Goal: Task Accomplishment & Management: Complete application form

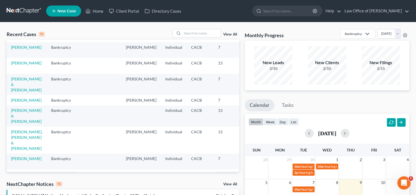
scroll to position [80, 0]
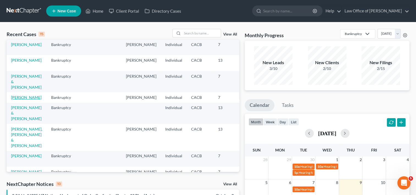
click at [16, 100] on link "[PERSON_NAME]" at bounding box center [26, 97] width 31 height 5
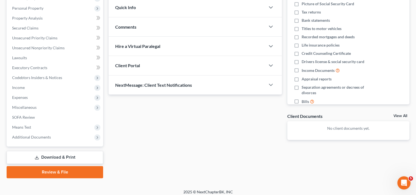
scroll to position [97, 0]
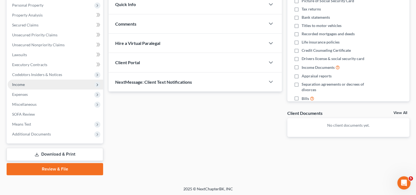
click at [30, 86] on span "Income" at bounding box center [55, 84] width 95 height 10
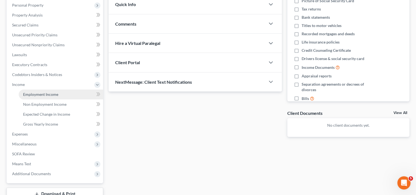
click at [43, 92] on span "Employment Income" at bounding box center [40, 94] width 35 height 5
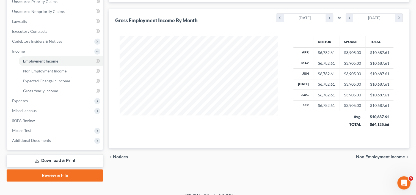
scroll to position [134, 0]
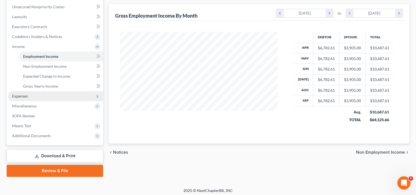
click at [37, 95] on span "Expenses" at bounding box center [55, 96] width 95 height 10
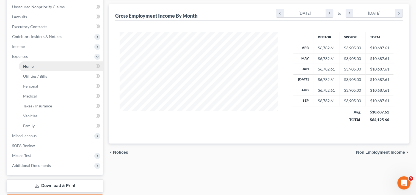
click at [34, 67] on link "Home" at bounding box center [61, 66] width 84 height 10
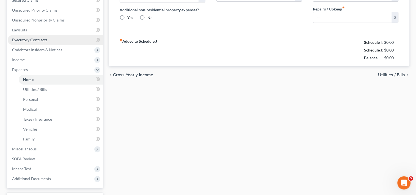
type input "0.00"
radio input "true"
type input "0.00"
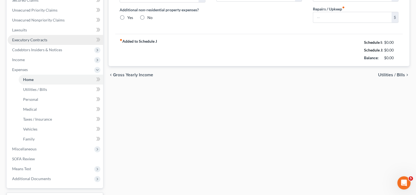
type input "0.00"
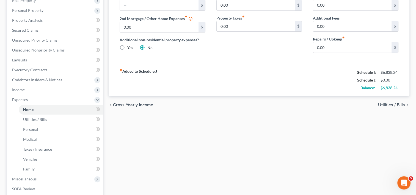
scroll to position [92, 0]
click at [22, 89] on span "Income" at bounding box center [18, 89] width 13 height 5
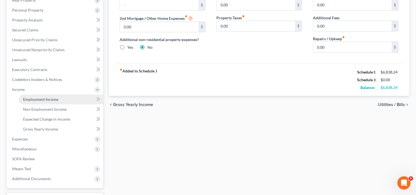
click at [42, 100] on span "Employment Income" at bounding box center [40, 99] width 35 height 5
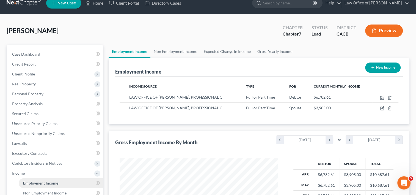
scroll to position [98, 169]
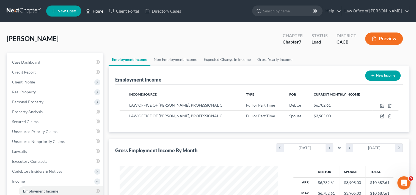
click at [97, 10] on link "Home" at bounding box center [94, 11] width 23 height 10
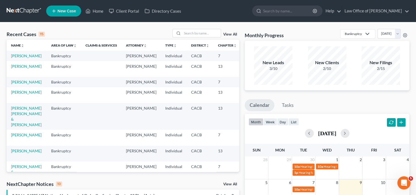
click at [67, 11] on span "New Case" at bounding box center [66, 11] width 18 height 4
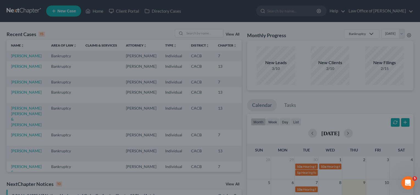
click at [68, 10] on div "New Case × Please select case type * Select... Bankruptcy Commercial Transactio…" at bounding box center [210, 97] width 420 height 195
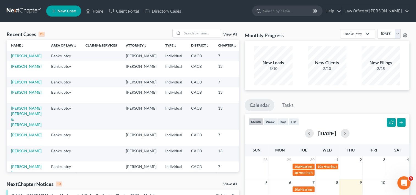
click at [68, 10] on span "New Case" at bounding box center [66, 11] width 18 height 4
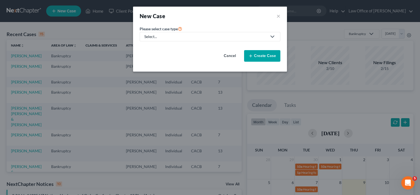
click at [188, 41] on link "Select..." at bounding box center [210, 36] width 141 height 9
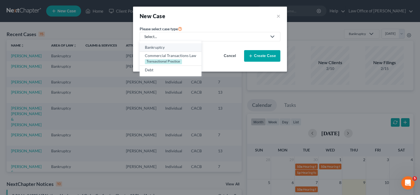
click at [177, 46] on div "Bankruptcy" at bounding box center [170, 47] width 51 height 5
select select "7"
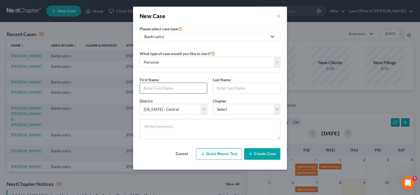
click at [162, 87] on input "text" at bounding box center [173, 88] width 67 height 10
type input "[PERSON_NAME]"
click at [161, 88] on input "[PERSON_NAME]" at bounding box center [173, 88] width 67 height 10
click at [246, 111] on select "Select 7 11 12 13" at bounding box center [247, 109] width 68 height 11
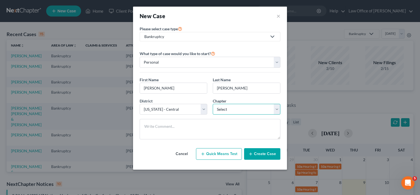
select select "0"
click at [213, 104] on select "Select 7 11 12 13" at bounding box center [247, 109] width 68 height 11
click at [264, 152] on button "Create Case" at bounding box center [262, 154] width 36 height 12
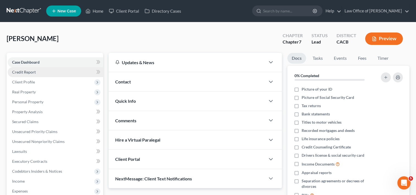
click at [23, 70] on span "Credit Report" at bounding box center [24, 72] width 24 height 5
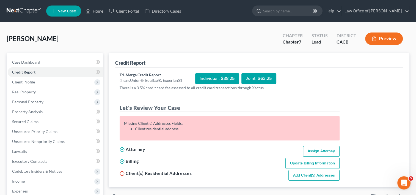
click at [308, 176] on link "Add Client(s) Addresses" at bounding box center [313, 175] width 51 height 11
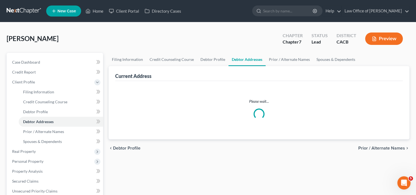
select select "0"
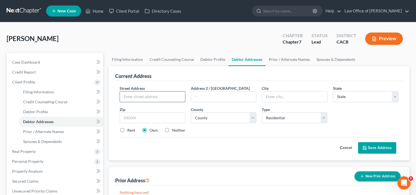
click at [145, 95] on input "text" at bounding box center [152, 96] width 65 height 10
type input "[STREET_ADDRESS]"
type input "[GEOGRAPHIC_DATA]"
select select "4"
type input "90255"
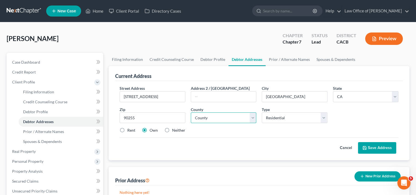
click at [219, 116] on select "County [GEOGRAPHIC_DATA] [GEOGRAPHIC_DATA] [GEOGRAPHIC_DATA] [GEOGRAPHIC_DATA] …" at bounding box center [223, 117] width 65 height 11
select select "18"
click at [191, 112] on select "County [GEOGRAPHIC_DATA] [GEOGRAPHIC_DATA] [GEOGRAPHIC_DATA] [GEOGRAPHIC_DATA] …" at bounding box center [223, 117] width 65 height 11
click at [373, 147] on button "Save Address" at bounding box center [377, 148] width 38 height 12
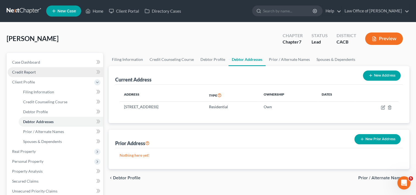
click at [26, 73] on span "Credit Report" at bounding box center [24, 72] width 24 height 5
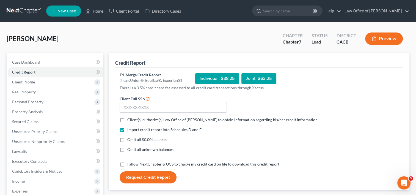
click at [127, 119] on label "Client(s) authorize(s) Law Office of [PERSON_NAME] to obtain information regard…" at bounding box center [222, 119] width 191 height 5
click at [130, 119] on input "Client(s) authorize(s) Law Office of [PERSON_NAME] to obtain information regard…" at bounding box center [132, 119] width 4 height 4
checkbox input "true"
click at [127, 165] on label "I allow NextChapter & UCS to charge my credit card on file to download this cre…" at bounding box center [203, 163] width 152 height 5
click at [130, 165] on input "I allow NextChapter & UCS to charge my credit card on file to download this cre…" at bounding box center [132, 163] width 4 height 4
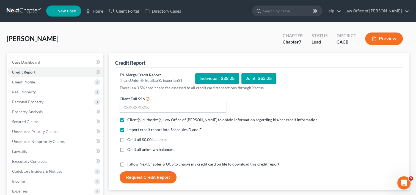
checkbox input "true"
click at [142, 107] on input "text" at bounding box center [173, 107] width 107 height 11
type input "557-19-7756"
click at [148, 178] on button "Request Credit Report" at bounding box center [148, 177] width 57 height 12
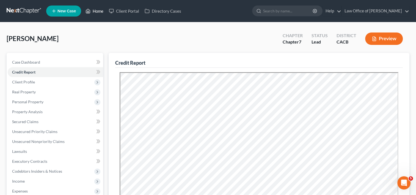
click at [98, 12] on link "Home" at bounding box center [94, 11] width 23 height 10
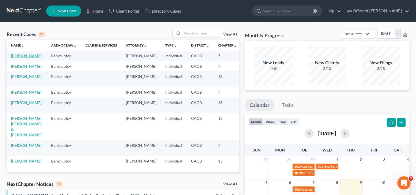
click at [20, 58] on link "[PERSON_NAME]" at bounding box center [26, 55] width 31 height 5
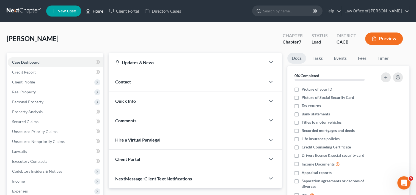
click at [100, 10] on link "Home" at bounding box center [94, 11] width 23 height 10
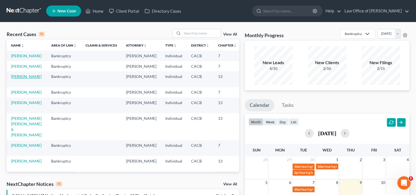
click at [16, 79] on link "[PERSON_NAME]" at bounding box center [26, 76] width 31 height 5
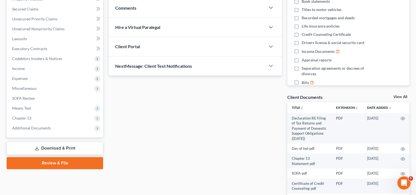
scroll to position [113, 0]
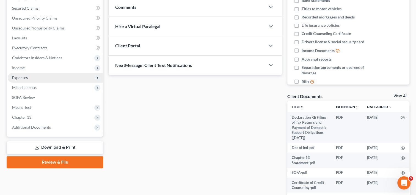
click at [23, 78] on span "Expenses" at bounding box center [20, 77] width 16 height 5
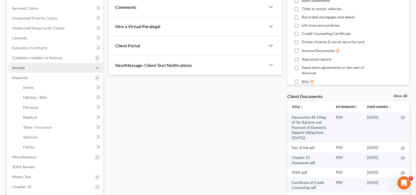
click at [20, 65] on span "Income" at bounding box center [18, 67] width 13 height 5
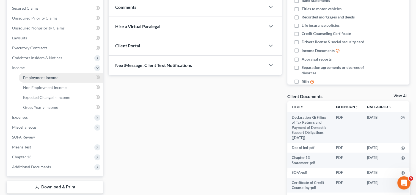
click at [41, 75] on span "Employment Income" at bounding box center [40, 77] width 35 height 5
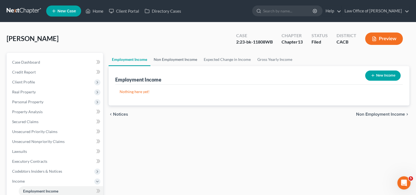
click at [175, 57] on link "Non Employment Income" at bounding box center [175, 59] width 50 height 13
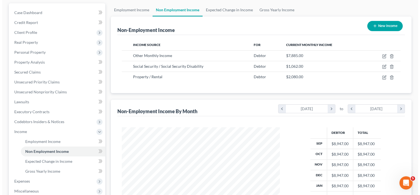
scroll to position [49, 0]
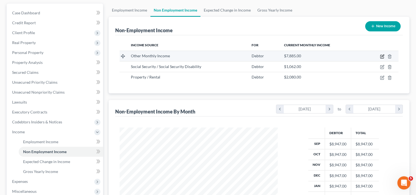
click at [382, 57] on icon "button" at bounding box center [382, 56] width 4 height 4
select select "13"
select select "0"
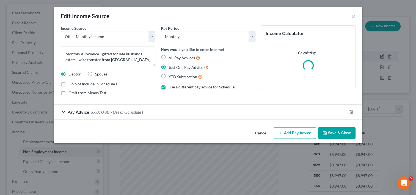
scroll to position [98, 170]
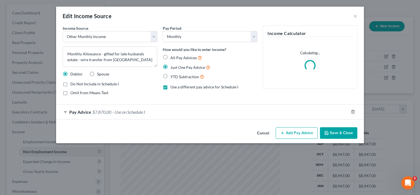
click at [110, 111] on span "$7,870.00" at bounding box center [101, 111] width 19 height 5
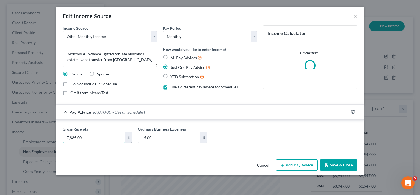
click at [90, 139] on input "7,885.00" at bounding box center [94, 137] width 62 height 10
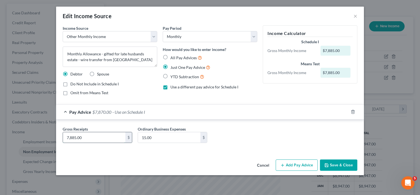
drag, startPoint x: 87, startPoint y: 137, endPoint x: 70, endPoint y: 138, distance: 17.1
click at [70, 138] on input "7,885.00" at bounding box center [94, 137] width 62 height 10
click at [181, 139] on input "15.00" at bounding box center [169, 137] width 62 height 10
click at [91, 141] on input "7,685.00" at bounding box center [94, 137] width 62 height 10
click at [79, 138] on input "7,685.00" at bounding box center [94, 137] width 62 height 10
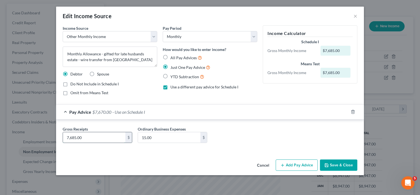
drag, startPoint x: 70, startPoint y: 136, endPoint x: 86, endPoint y: 136, distance: 15.7
click at [86, 136] on input "7,685.00" at bounding box center [94, 137] width 62 height 10
type input "7,485.00"
click at [170, 157] on div "Cancel Add Pay Advice Save & Close" at bounding box center [210, 166] width 308 height 18
click at [343, 167] on button "Save & Close" at bounding box center [338, 165] width 37 height 12
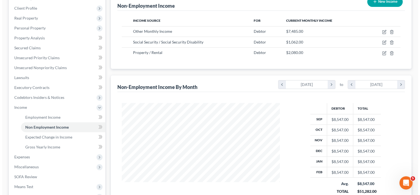
scroll to position [84, 0]
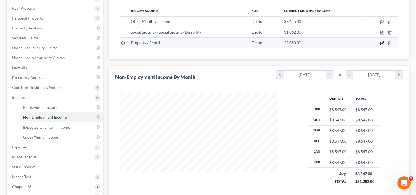
click at [382, 41] on icon "button" at bounding box center [382, 43] width 4 height 4
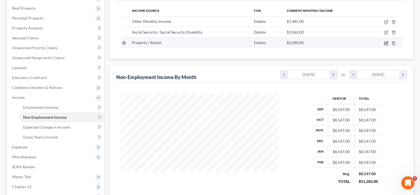
select select "9"
select select "0"
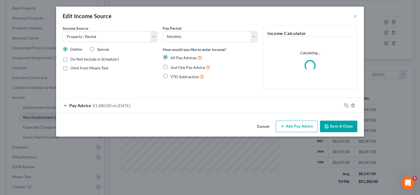
click at [99, 107] on span "$1,480.00" at bounding box center [101, 105] width 19 height 5
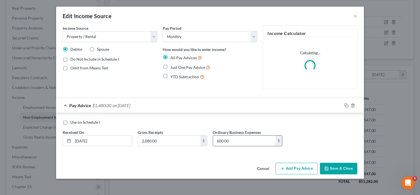
click at [241, 140] on input "600.00" at bounding box center [244, 140] width 62 height 10
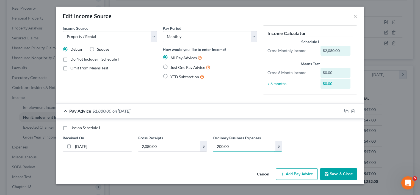
type input "200.00"
click at [339, 174] on button "Save & Close" at bounding box center [338, 174] width 37 height 12
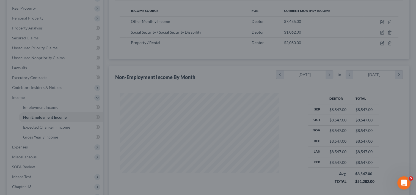
scroll to position [274853, 274782]
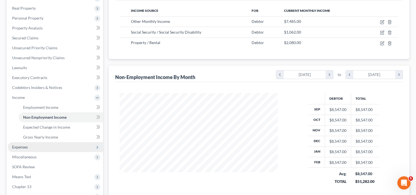
click at [30, 149] on span "Expenses" at bounding box center [55, 147] width 95 height 10
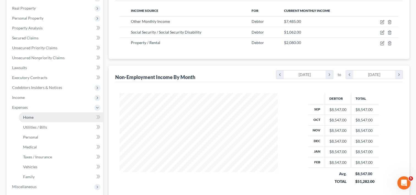
click at [30, 118] on span "Home" at bounding box center [28, 117] width 10 height 5
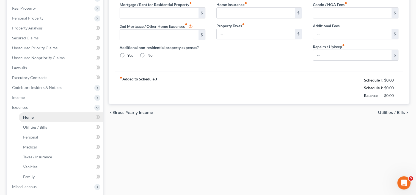
scroll to position [40, 0]
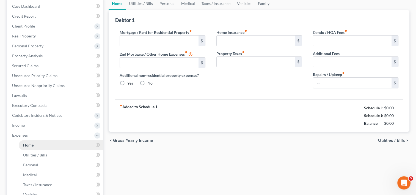
type input "6,246.53"
type input "0.00"
radio input "true"
type input "87.00"
type input "0.00"
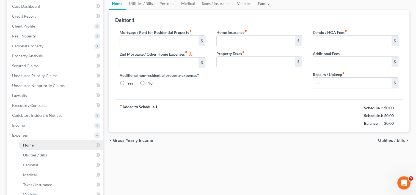
type input "0.00"
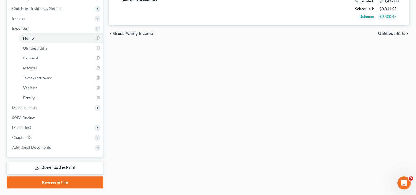
scroll to position [161, 0]
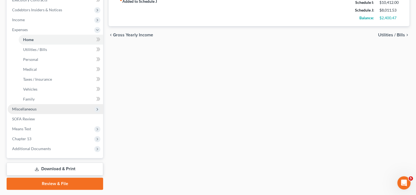
click at [31, 108] on span "Miscellaneous" at bounding box center [24, 108] width 24 height 5
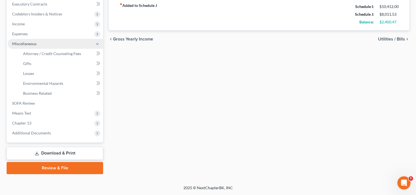
scroll to position [156, 0]
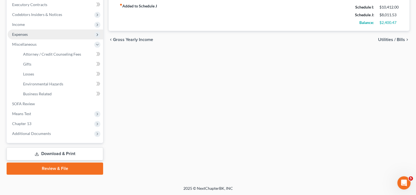
click at [22, 33] on span "Expenses" at bounding box center [20, 34] width 16 height 5
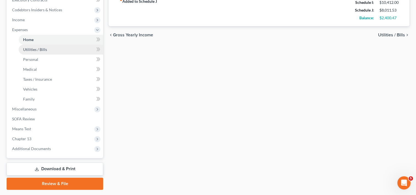
click at [35, 50] on span "Utilities / Bills" at bounding box center [35, 49] width 24 height 5
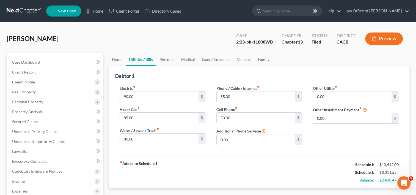
click at [170, 60] on link "Personal" at bounding box center [167, 59] width 22 height 13
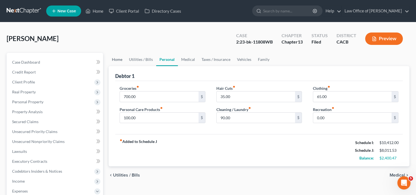
click at [118, 59] on link "Home" at bounding box center [117, 59] width 17 height 13
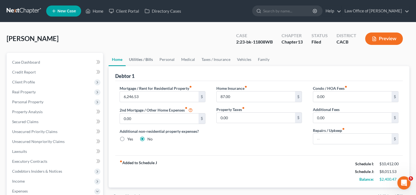
click at [140, 58] on link "Utilities / Bills" at bounding box center [141, 59] width 31 height 13
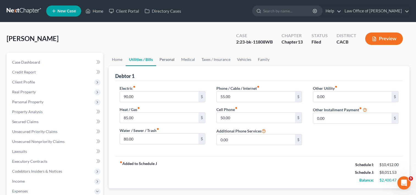
click at [169, 58] on link "Personal" at bounding box center [167, 59] width 22 height 13
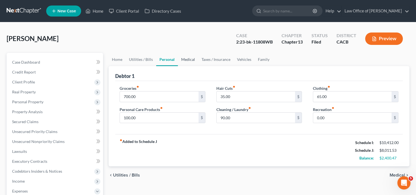
click at [195, 62] on link "Medical" at bounding box center [188, 59] width 20 height 13
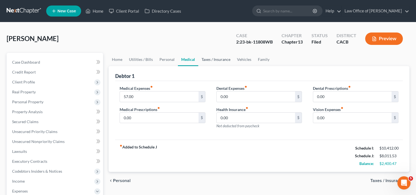
click at [219, 62] on link "Taxes / Insurance" at bounding box center [215, 59] width 35 height 13
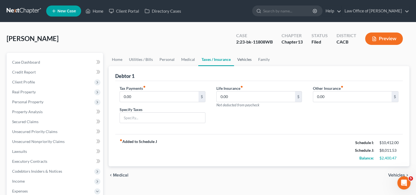
click at [242, 59] on link "Vehicles" at bounding box center [244, 59] width 21 height 13
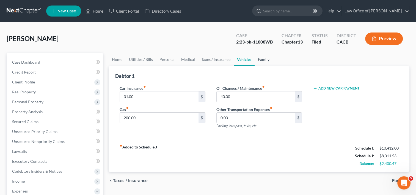
click at [264, 58] on link "Family" at bounding box center [264, 59] width 18 height 13
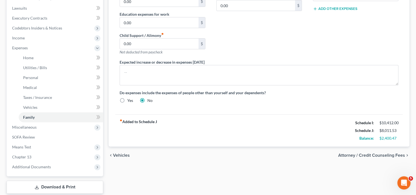
scroll to position [144, 0]
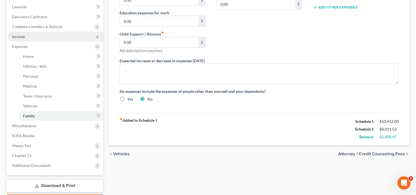
click at [25, 38] on span "Income" at bounding box center [55, 37] width 95 height 10
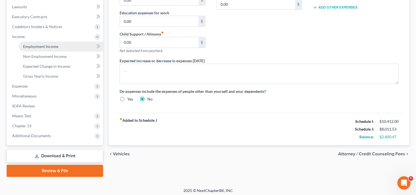
click at [36, 44] on span "Employment Income" at bounding box center [40, 46] width 35 height 5
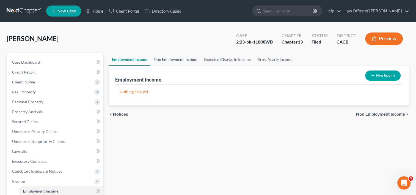
click at [174, 57] on link "Non Employment Income" at bounding box center [175, 59] width 50 height 13
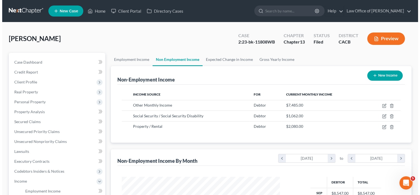
scroll to position [98, 169]
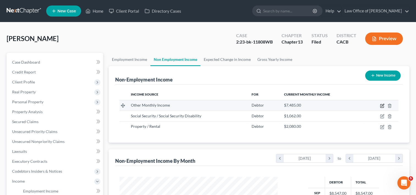
click at [382, 107] on icon "button" at bounding box center [381, 105] width 3 height 3
select select "13"
select select "0"
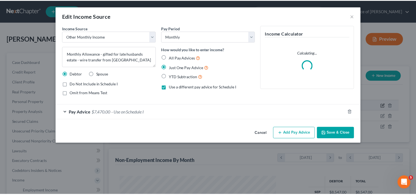
scroll to position [98, 170]
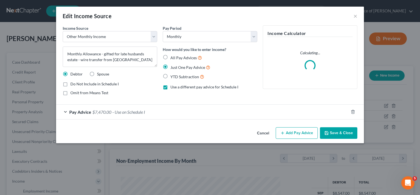
click at [108, 113] on span "$7,470.00" at bounding box center [101, 111] width 19 height 5
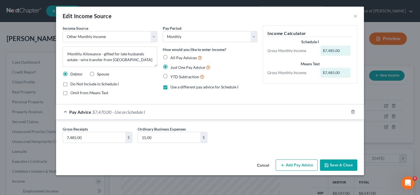
click at [341, 164] on button "Save & Close" at bounding box center [338, 165] width 37 height 12
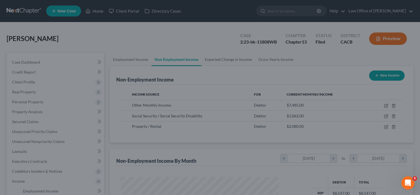
scroll to position [274853, 274782]
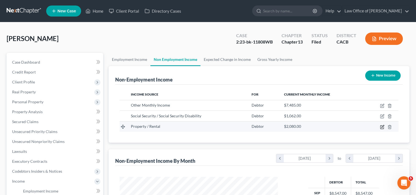
click at [384, 125] on icon "button" at bounding box center [382, 127] width 4 height 4
select select "9"
select select "0"
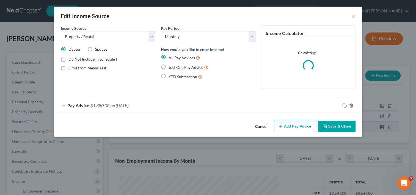
scroll to position [98, 170]
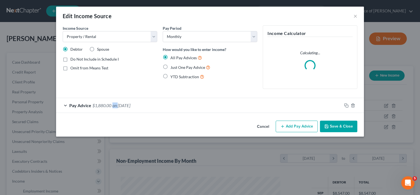
drag, startPoint x: 111, startPoint y: 106, endPoint x: 119, endPoint y: 106, distance: 8.3
click at [119, 106] on div "Pay Advice $1,880.00 on [DATE]" at bounding box center [199, 105] width 286 height 15
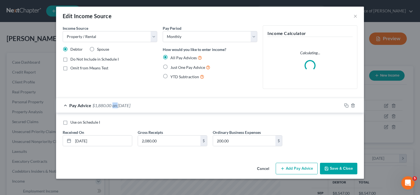
click at [340, 169] on button "Save & Close" at bounding box center [338, 168] width 37 height 12
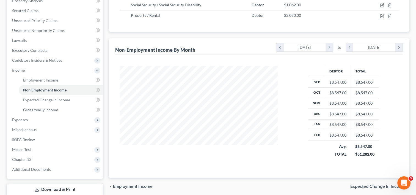
scroll to position [111, 0]
click at [47, 169] on span "Additional Documents" at bounding box center [31, 168] width 39 height 5
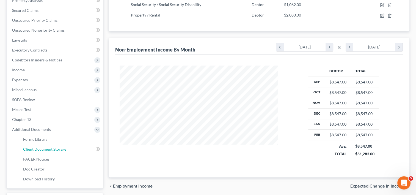
scroll to position [156, 0]
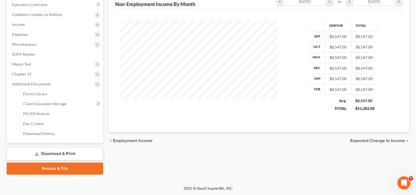
click at [82, 154] on link "Download & Print" at bounding box center [55, 153] width 97 height 13
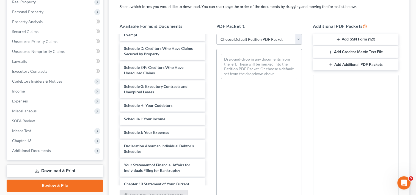
scroll to position [197, 0]
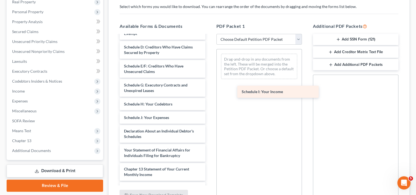
drag, startPoint x: 143, startPoint y: 126, endPoint x: 264, endPoint y: 93, distance: 125.2
click at [210, 93] on div "Schedule I: Your Income Declaration RE Filing of Tax Returns and Payment of Dom…" at bounding box center [162, 41] width 94 height 407
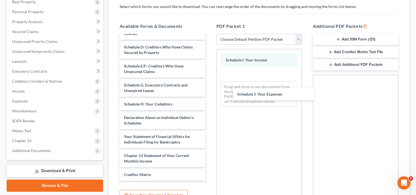
click at [210, 92] on div "Schedule J: Your Expenses Declaration RE Filing of Tax Returns and Payment of D…" at bounding box center [162, 34] width 94 height 393
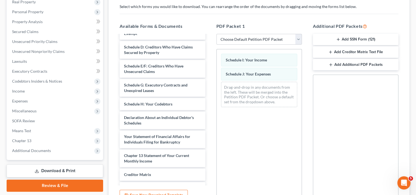
scroll to position [144, 0]
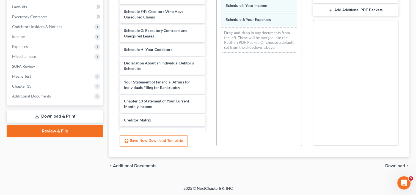
click at [393, 166] on span "Download" at bounding box center [395, 165] width 20 height 4
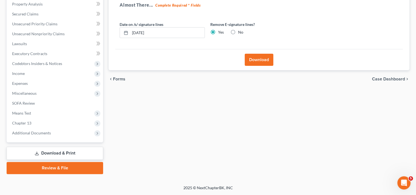
scroll to position [107, 0]
click at [257, 60] on button "Download" at bounding box center [259, 60] width 29 height 12
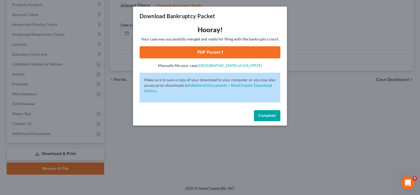
click at [203, 53] on link "PDF Packet 1" at bounding box center [210, 52] width 141 height 12
click at [258, 118] on button "Complete!" at bounding box center [267, 115] width 26 height 11
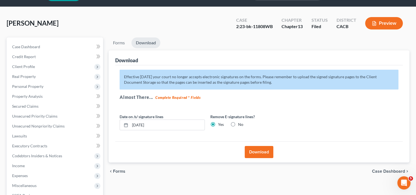
scroll to position [28, 0]
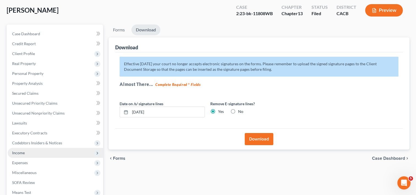
click at [36, 152] on span "Income" at bounding box center [55, 153] width 95 height 10
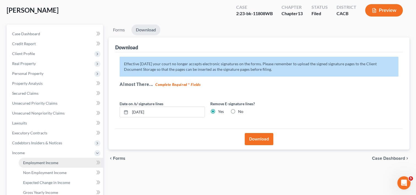
click at [42, 166] on link "Employment Income" at bounding box center [61, 163] width 84 height 10
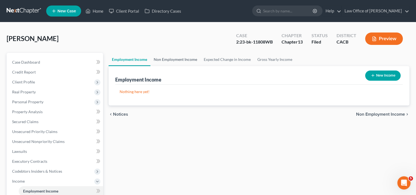
click at [166, 56] on link "Non Employment Income" at bounding box center [175, 59] width 50 height 13
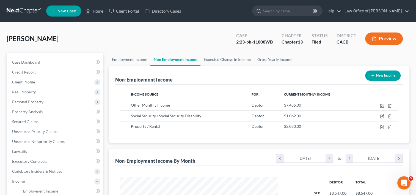
scroll to position [98, 169]
click at [126, 58] on link "Employment Income" at bounding box center [130, 59] width 42 height 13
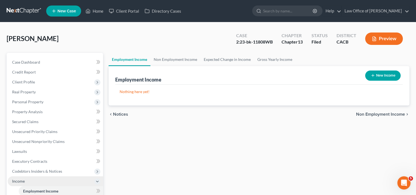
click at [27, 180] on span "Income" at bounding box center [55, 181] width 95 height 10
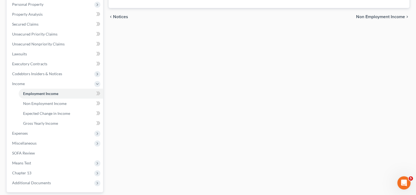
scroll to position [112, 0]
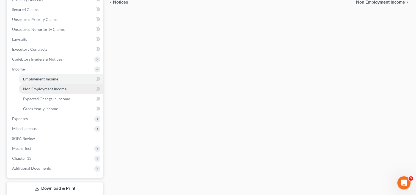
click at [46, 89] on span "Non Employment Income" at bounding box center [44, 88] width 43 height 5
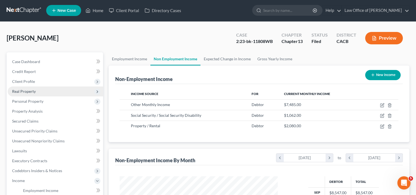
scroll to position [98, 169]
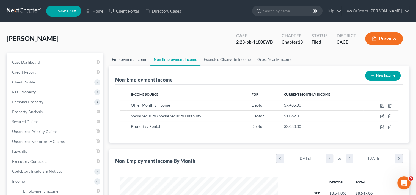
click at [123, 55] on link "Employment Income" at bounding box center [130, 59] width 42 height 13
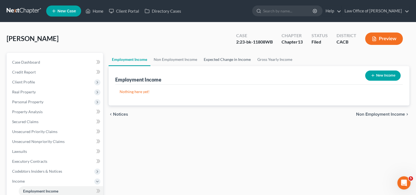
click at [220, 58] on link "Expected Change in Income" at bounding box center [227, 59] width 54 height 13
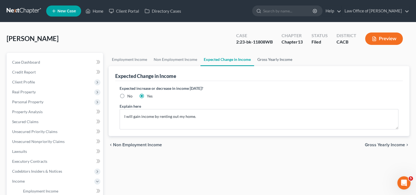
click at [275, 56] on link "Gross Yearly Income" at bounding box center [275, 59] width 42 height 13
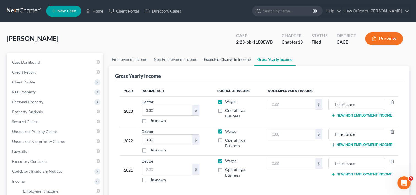
click at [244, 55] on link "Expected Change in Income" at bounding box center [227, 59] width 54 height 13
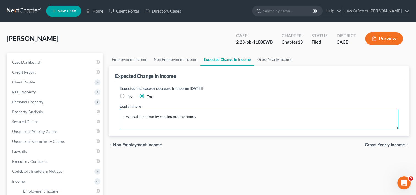
drag, startPoint x: 214, startPoint y: 117, endPoint x: 104, endPoint y: 105, distance: 111.2
click at [104, 105] on div "Petition Navigation Case Dashboard Payments Invoices Payments Payments Credit R…" at bounding box center [208, 187] width 408 height 268
click at [267, 58] on link "Gross Yearly Income" at bounding box center [275, 59] width 42 height 13
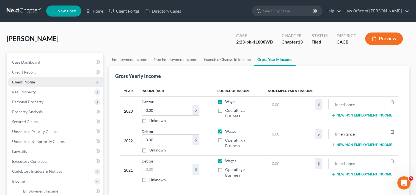
click at [27, 81] on span "Client Profile" at bounding box center [23, 81] width 23 height 5
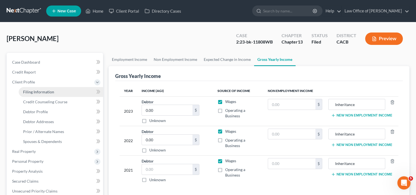
click at [51, 91] on span "Filing Information" at bounding box center [38, 91] width 31 height 5
select select "1"
select select "0"
select select "3"
select select "7"
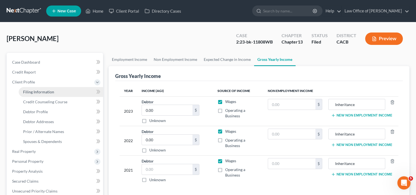
select select "4"
select select "1"
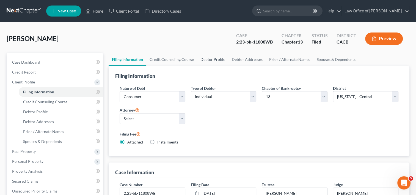
click at [211, 59] on link "Debtor Profile" at bounding box center [212, 59] width 31 height 13
select select "4"
select select "1"
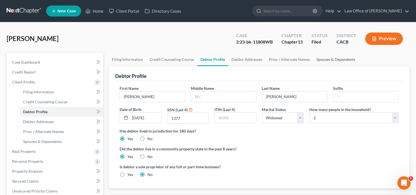
click at [328, 59] on link "Spouses & Dependents" at bounding box center [335, 59] width 45 height 13
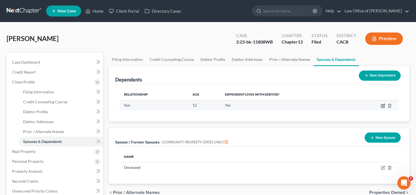
click at [383, 107] on icon "button" at bounding box center [382, 105] width 3 height 3
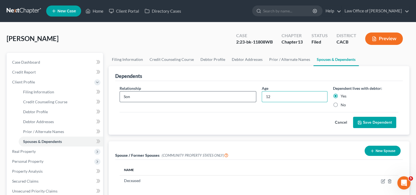
drag, startPoint x: 273, startPoint y: 97, endPoint x: 246, endPoint y: 99, distance: 27.0
click at [246, 99] on div "Relationship * Son Age [DEMOGRAPHIC_DATA] Dependent lives with debtor: Yes No" at bounding box center [259, 98] width 284 height 27
type input "20"
click at [374, 120] on button "Save Dependent" at bounding box center [374, 123] width 43 height 12
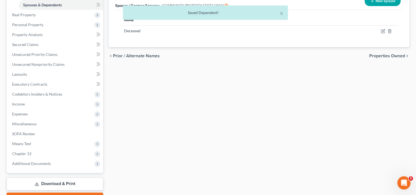
scroll to position [142, 0]
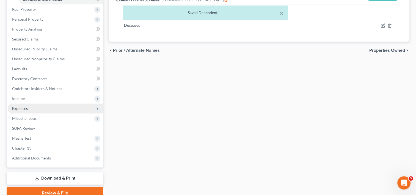
click at [23, 110] on span "Expenses" at bounding box center [20, 108] width 16 height 5
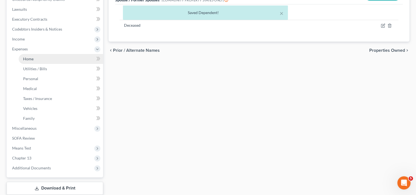
click at [45, 59] on link "Home" at bounding box center [61, 59] width 84 height 10
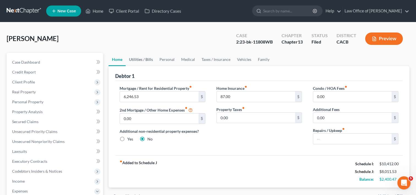
click at [139, 57] on link "Utilities / Bills" at bounding box center [141, 59] width 31 height 13
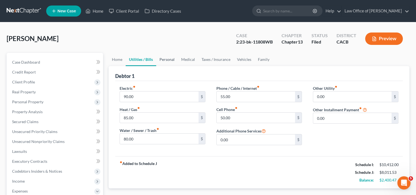
click at [167, 60] on link "Personal" at bounding box center [167, 59] width 22 height 13
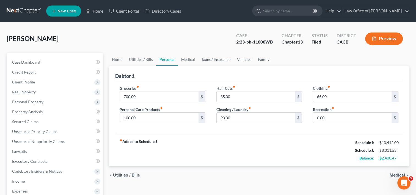
click at [200, 57] on link "Taxes / Insurance" at bounding box center [215, 59] width 35 height 13
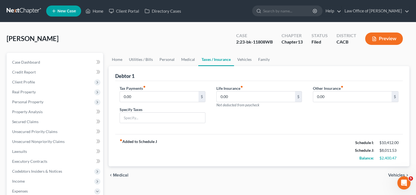
click at [215, 56] on link "Taxes / Insurance" at bounding box center [216, 59] width 36 height 13
click at [247, 57] on link "Vehicles" at bounding box center [244, 59] width 21 height 13
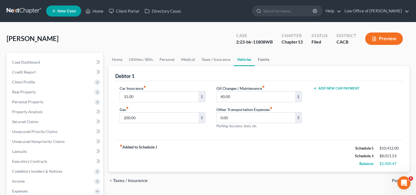
click at [270, 58] on link "Family" at bounding box center [264, 59] width 18 height 13
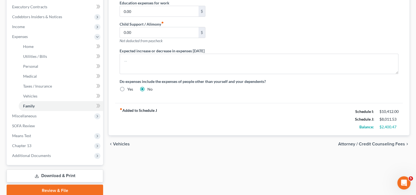
scroll to position [176, 0]
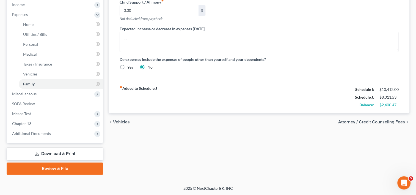
click at [64, 157] on link "Download & Print" at bounding box center [55, 153] width 97 height 13
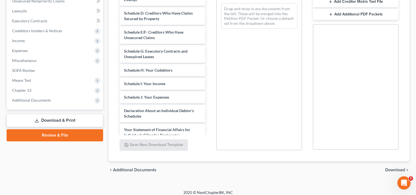
scroll to position [185, 0]
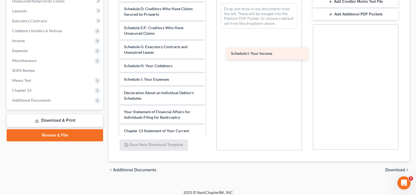
drag, startPoint x: 158, startPoint y: 83, endPoint x: 265, endPoint y: 52, distance: 111.3
click at [210, 52] on div "Schedule I: Your Income Declaration RE Filing of Tax Returns and Payment of Dom…" at bounding box center [162, 3] width 94 height 407
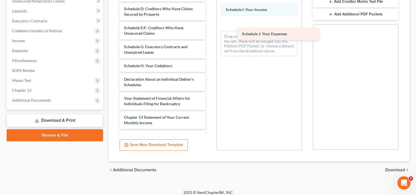
drag, startPoint x: 140, startPoint y: 81, endPoint x: 258, endPoint y: 30, distance: 128.1
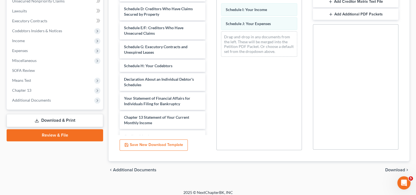
click at [395, 170] on span "Download" at bounding box center [395, 169] width 20 height 4
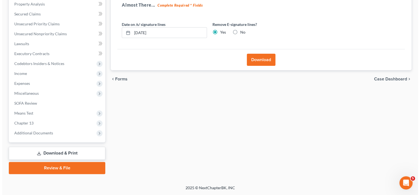
scroll to position [107, 0]
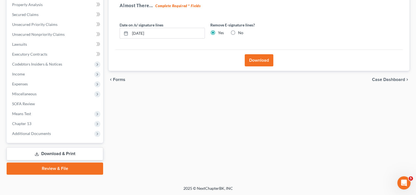
click at [260, 57] on button "Download" at bounding box center [259, 60] width 29 height 12
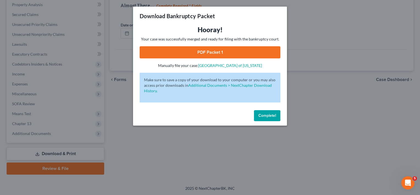
click at [203, 51] on link "PDF Packet 1" at bounding box center [210, 52] width 141 height 12
